Goal: Information Seeking & Learning: Learn about a topic

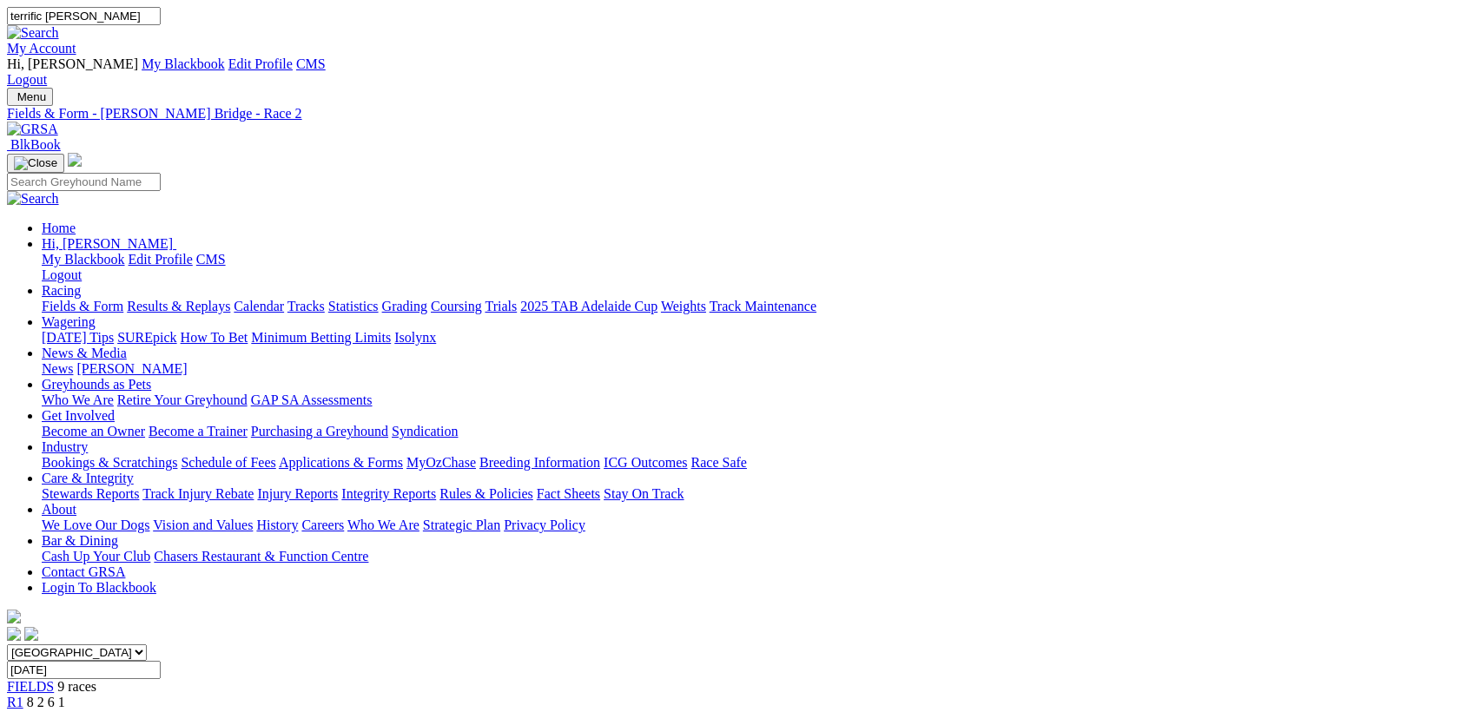
type input "terrific bobby"
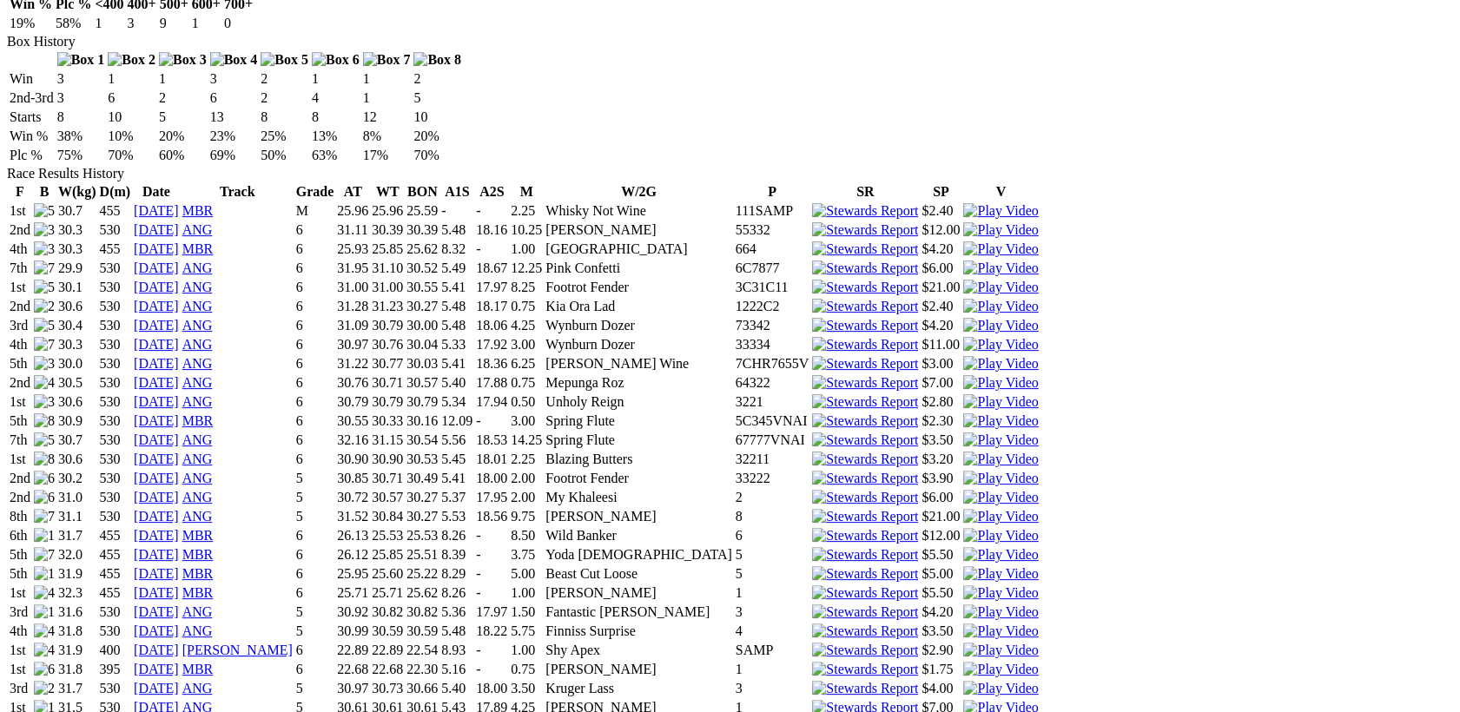
scroll to position [1299, 0]
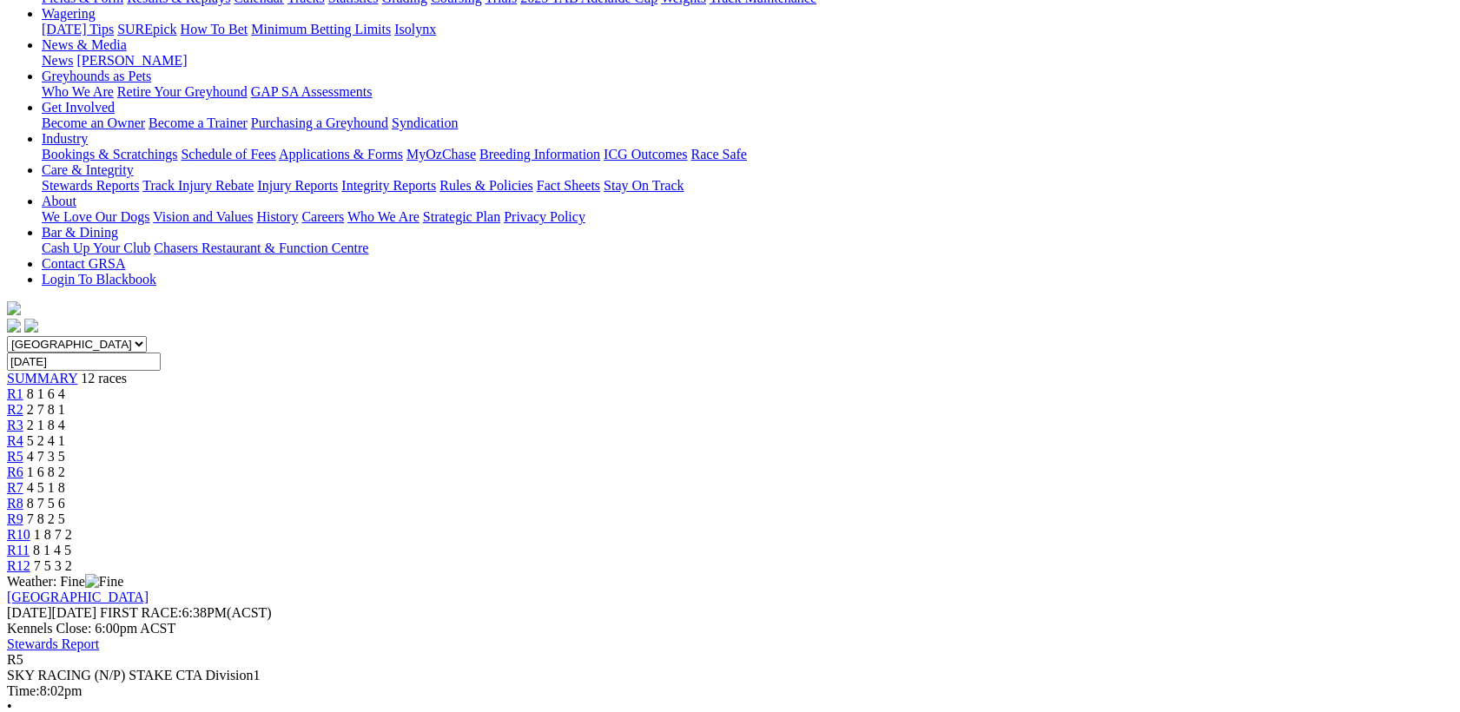
scroll to position [347, 0]
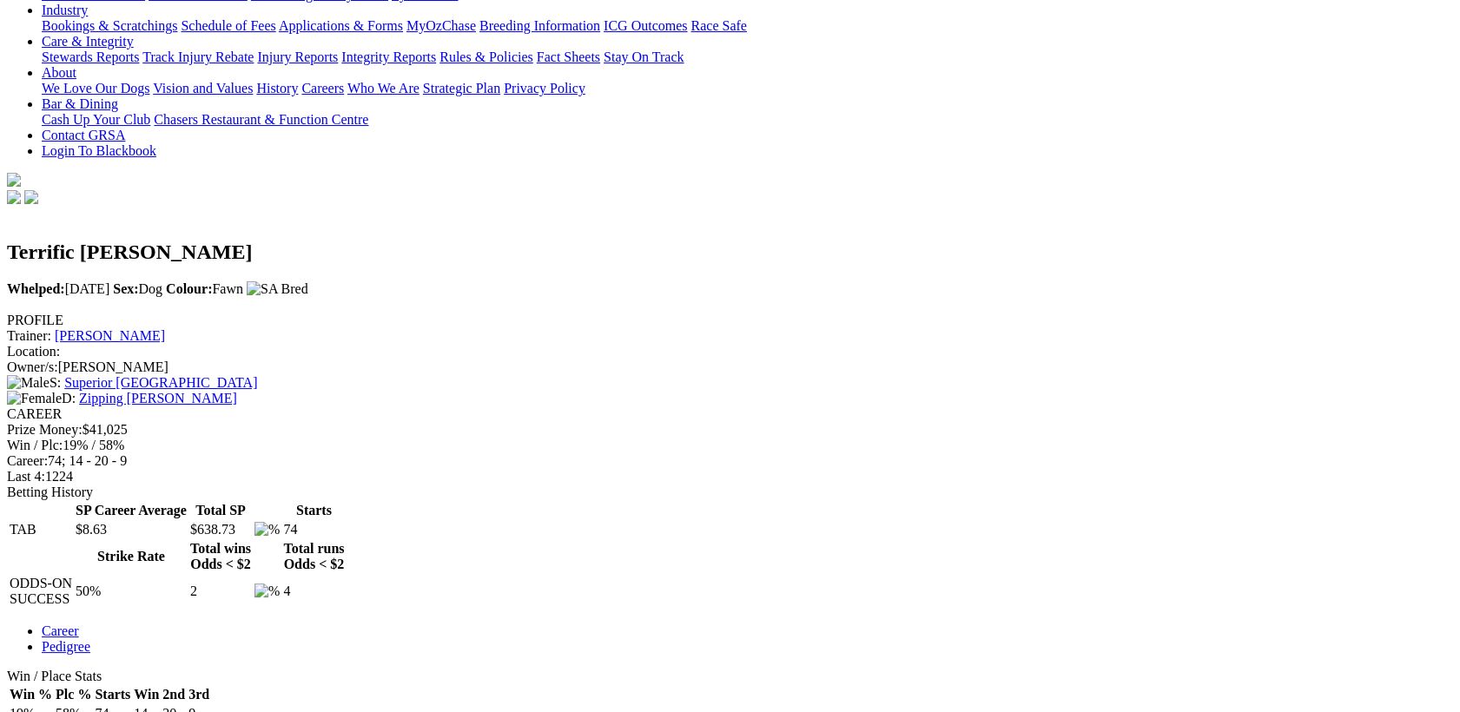
scroll to position [506, 0]
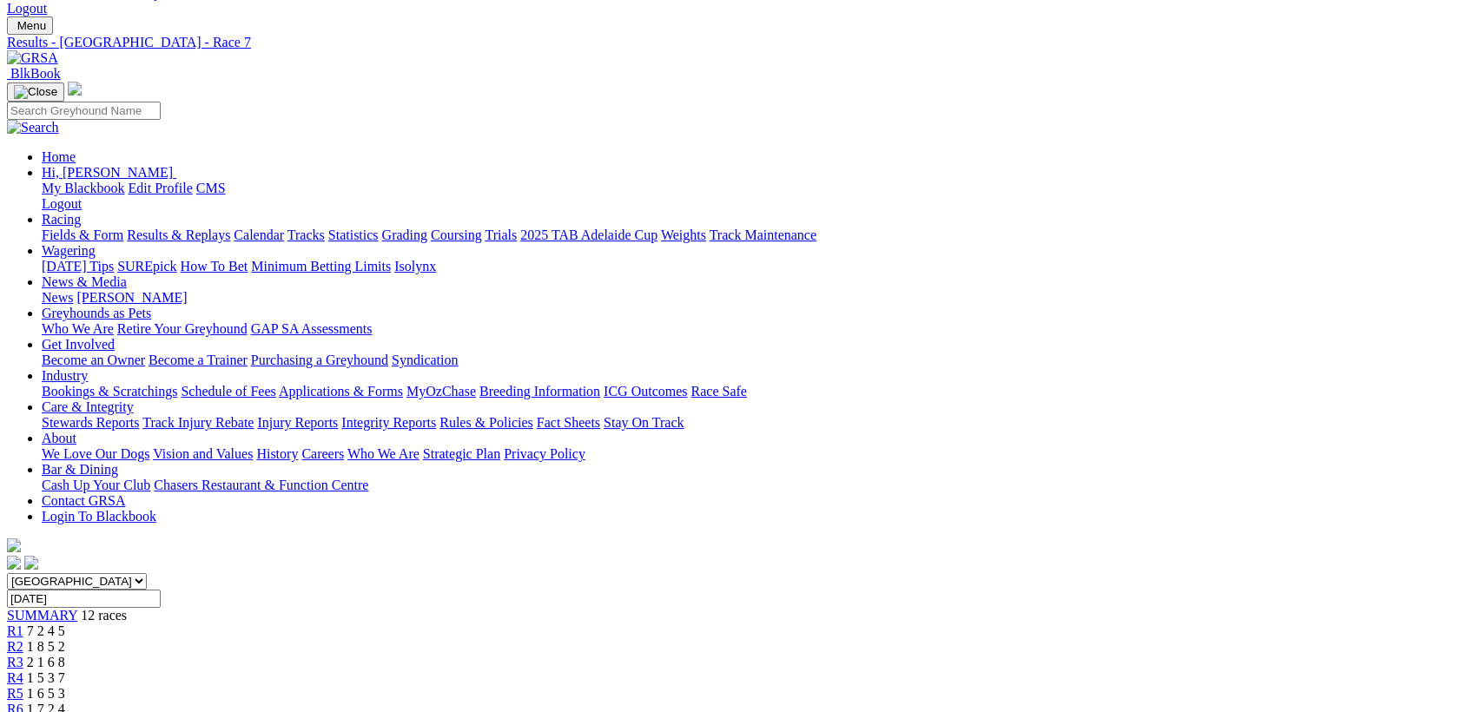
scroll to position [76, 0]
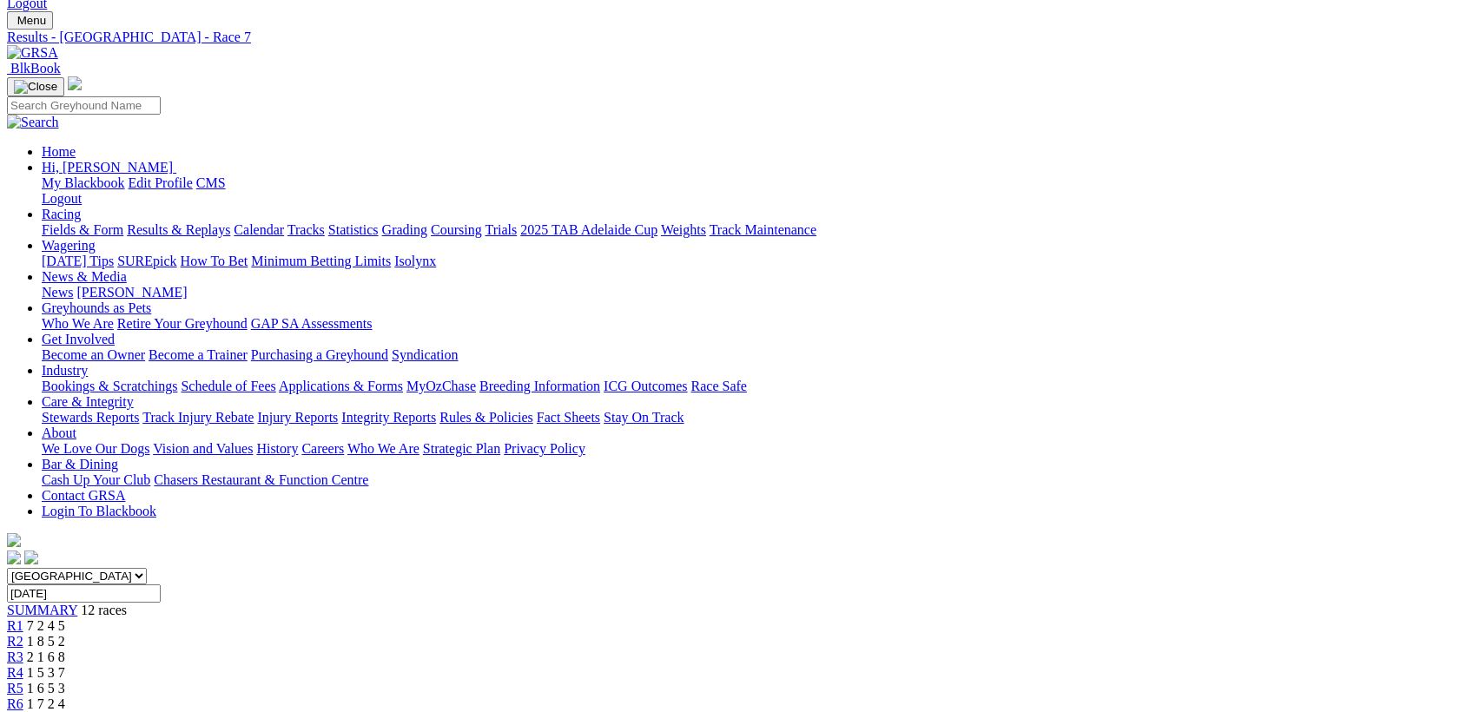
click at [65, 697] on span "1 7 2 4" at bounding box center [46, 704] width 38 height 15
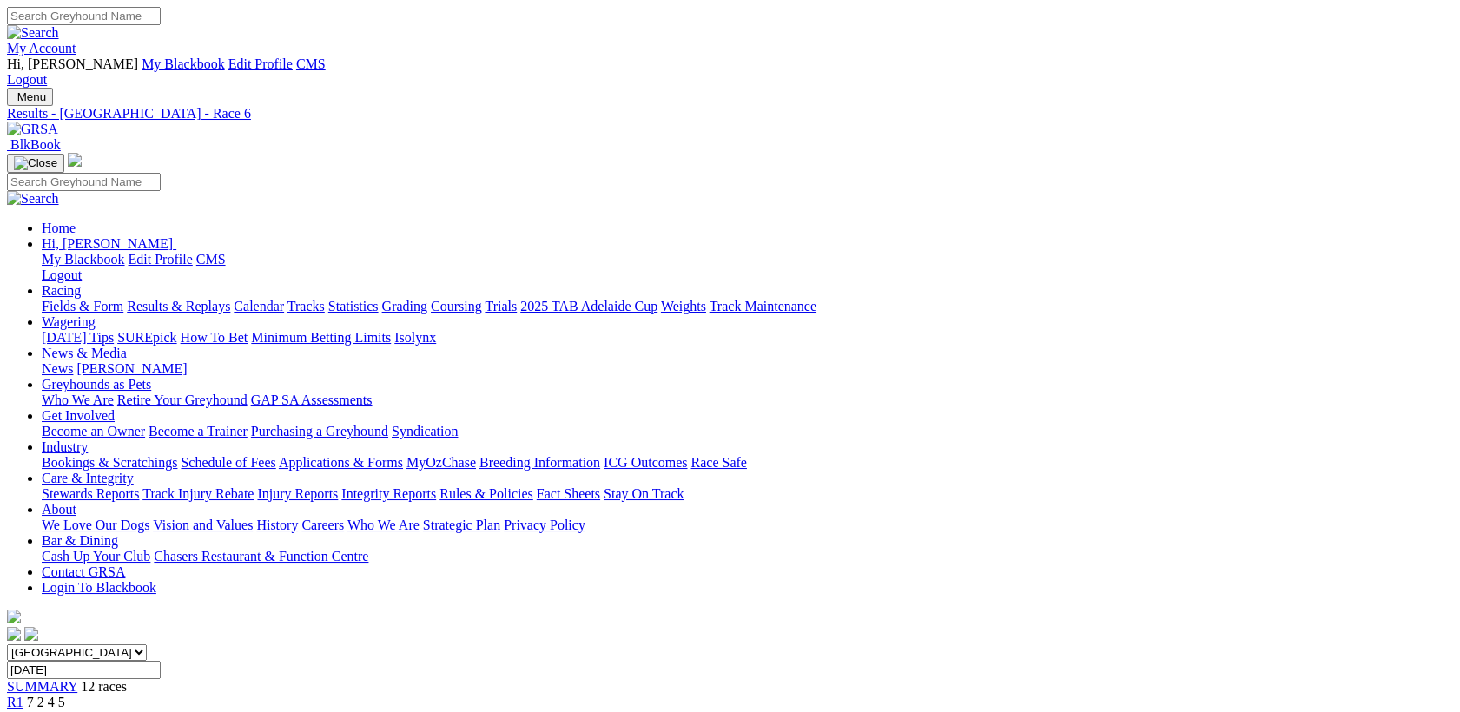
click at [147, 645] on select "South Australia New South Wales Northern Territory Queensland Tasmania Victoria…" at bounding box center [77, 653] width 140 height 17
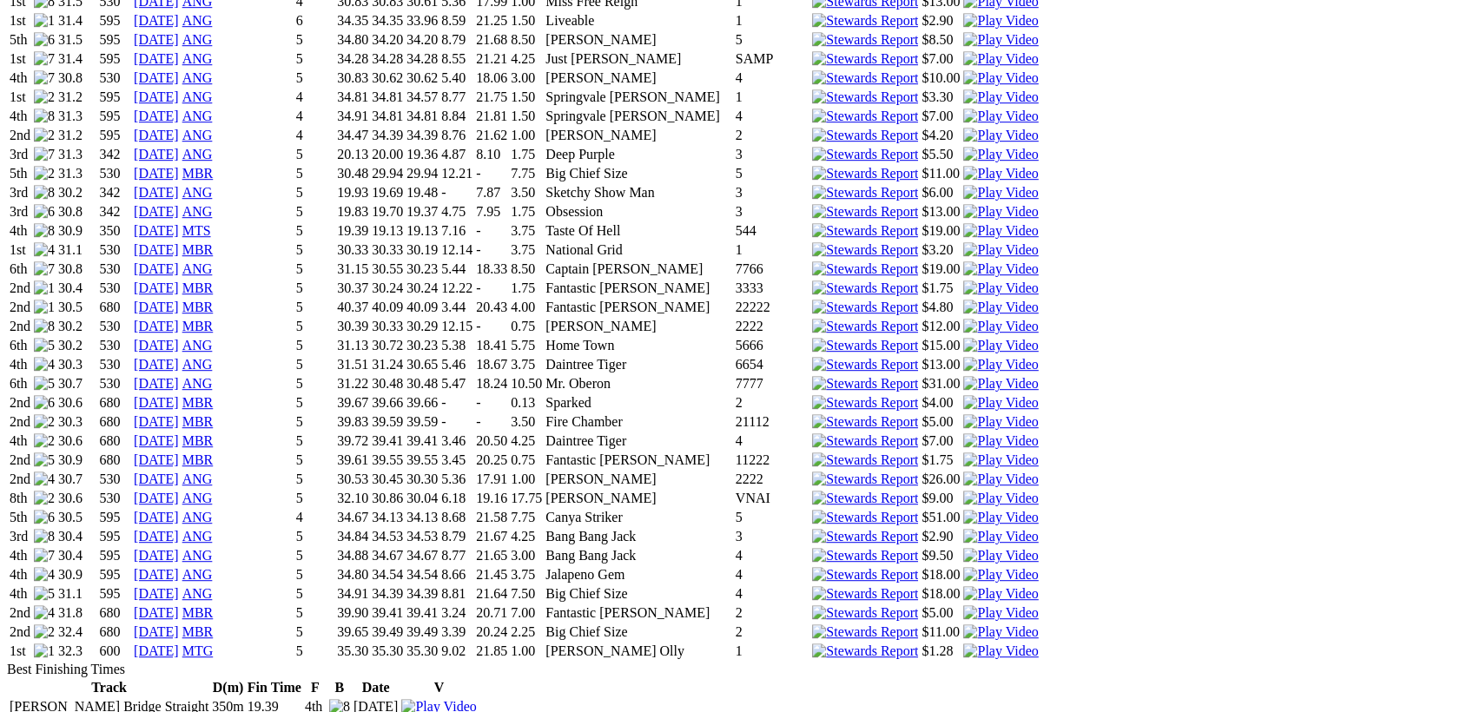
scroll to position [2133, 0]
